Goal: Task Accomplishment & Management: Manage account settings

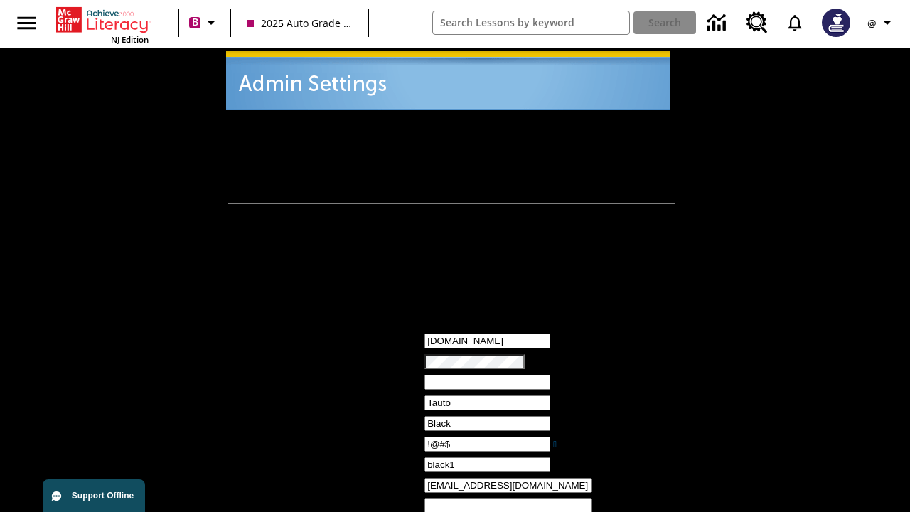
type input "!@#$"
click at [881, 23] on icon "Profile/Settings" at bounding box center [887, 22] width 17 height 17
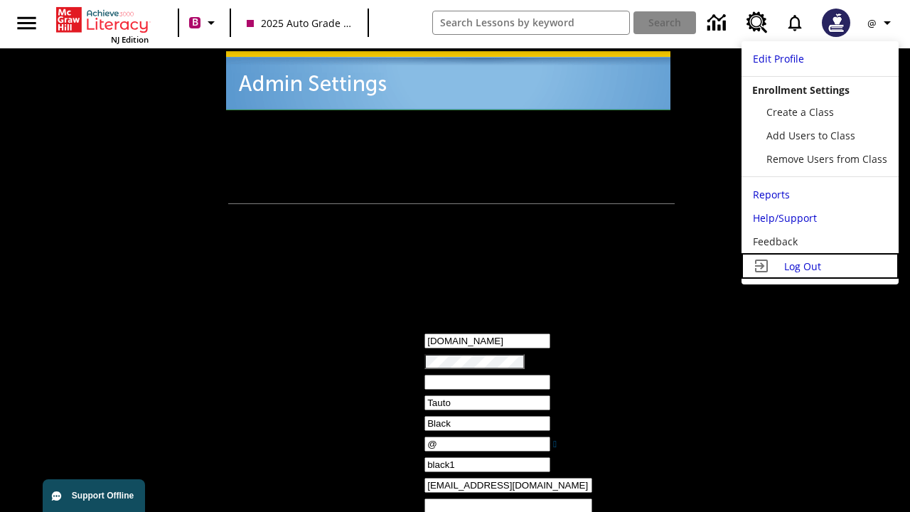
click at [820, 266] on span "Log Out" at bounding box center [802, 266] width 37 height 14
